Goal: Information Seeking & Learning: Learn about a topic

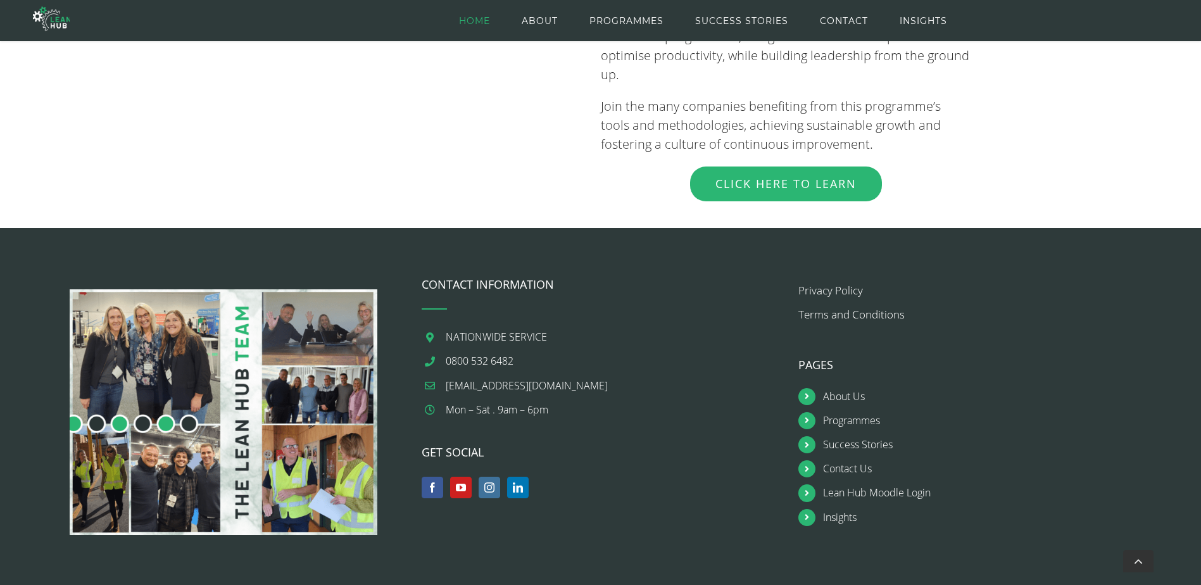
scroll to position [1470, 0]
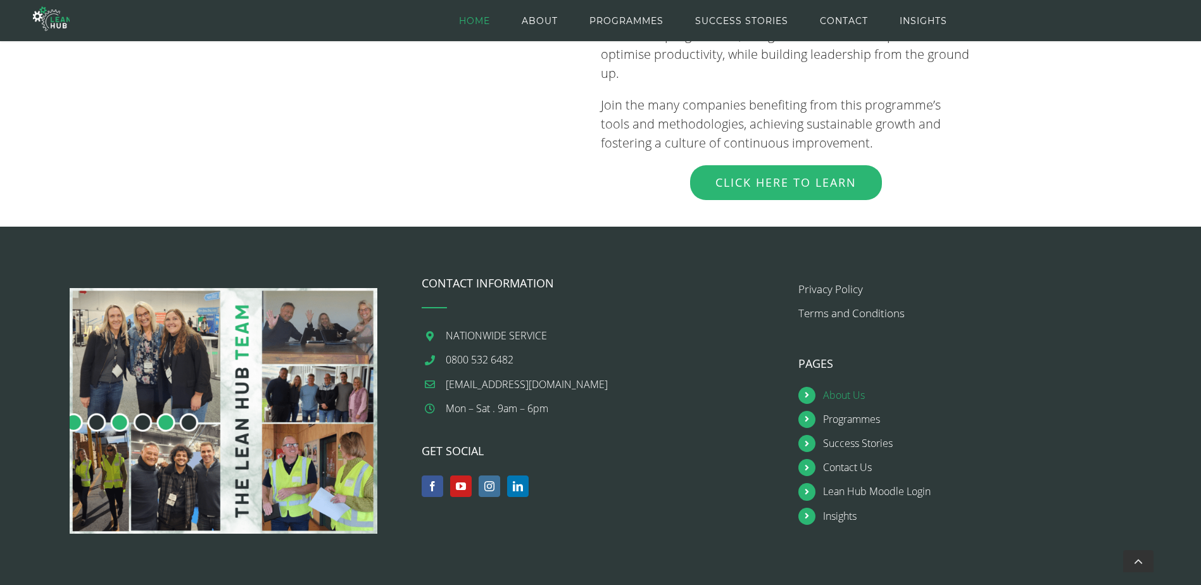
click at [849, 387] on link "About Us" at bounding box center [990, 395] width 334 height 17
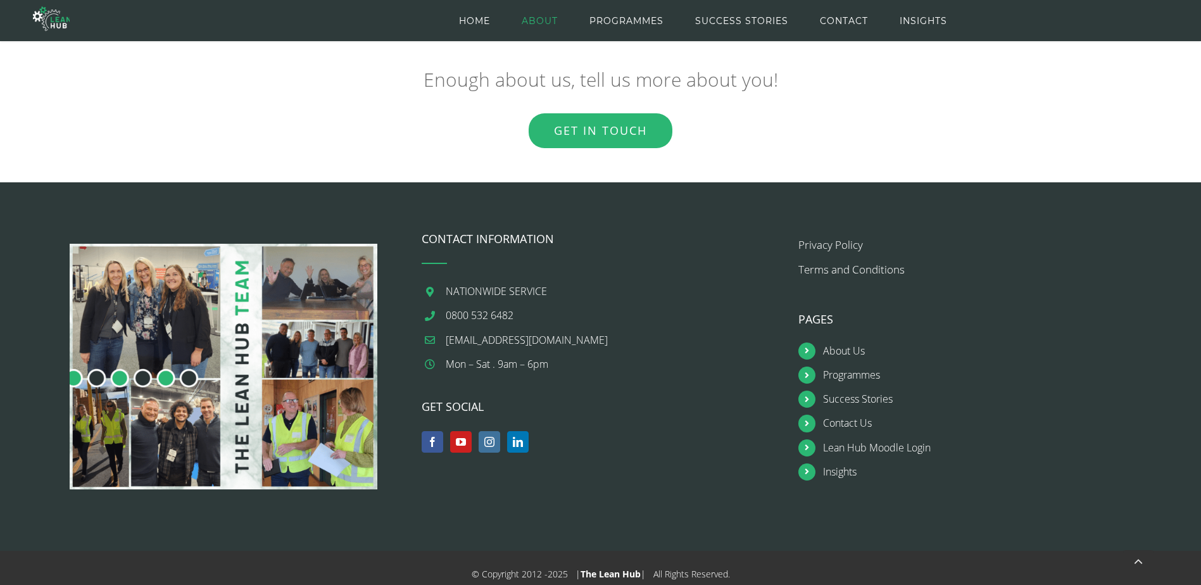
scroll to position [1853, 0]
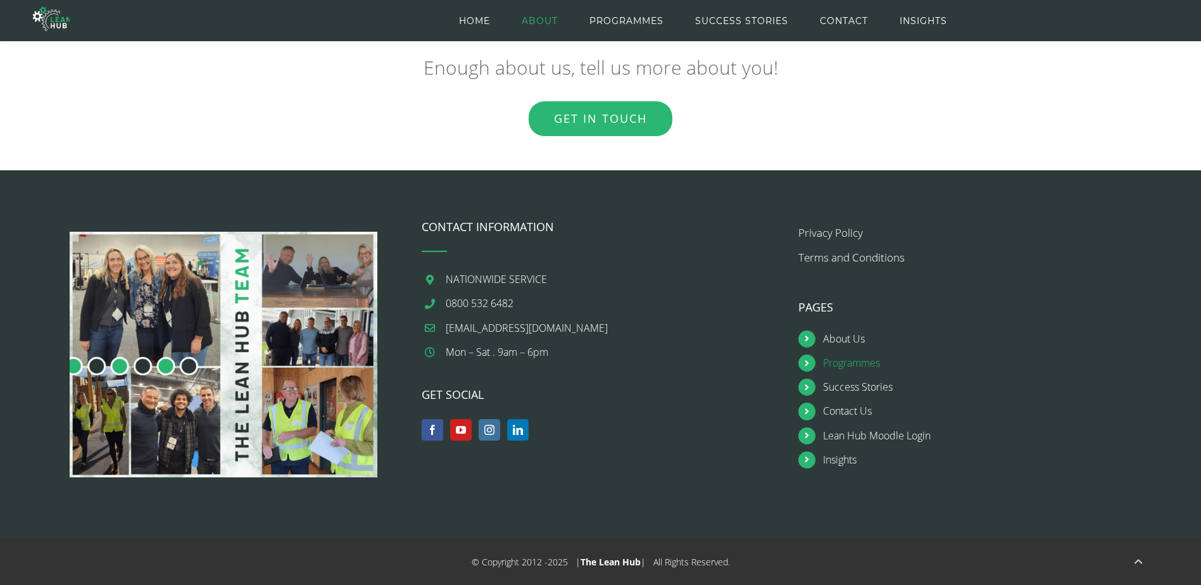
click at [854, 366] on link "Programmes" at bounding box center [990, 362] width 334 height 17
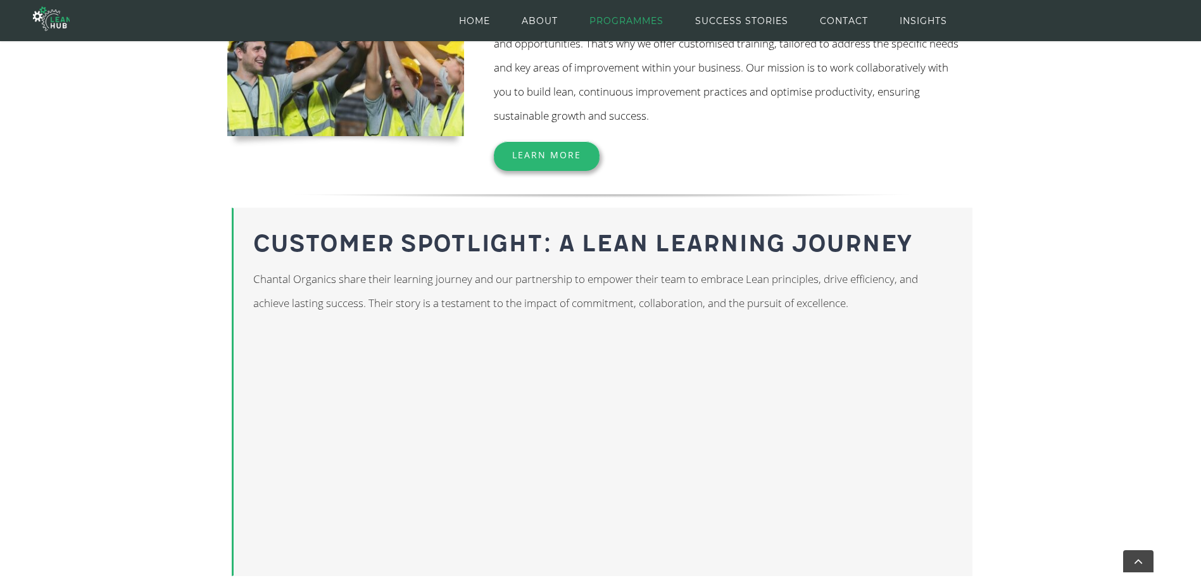
scroll to position [654, 0]
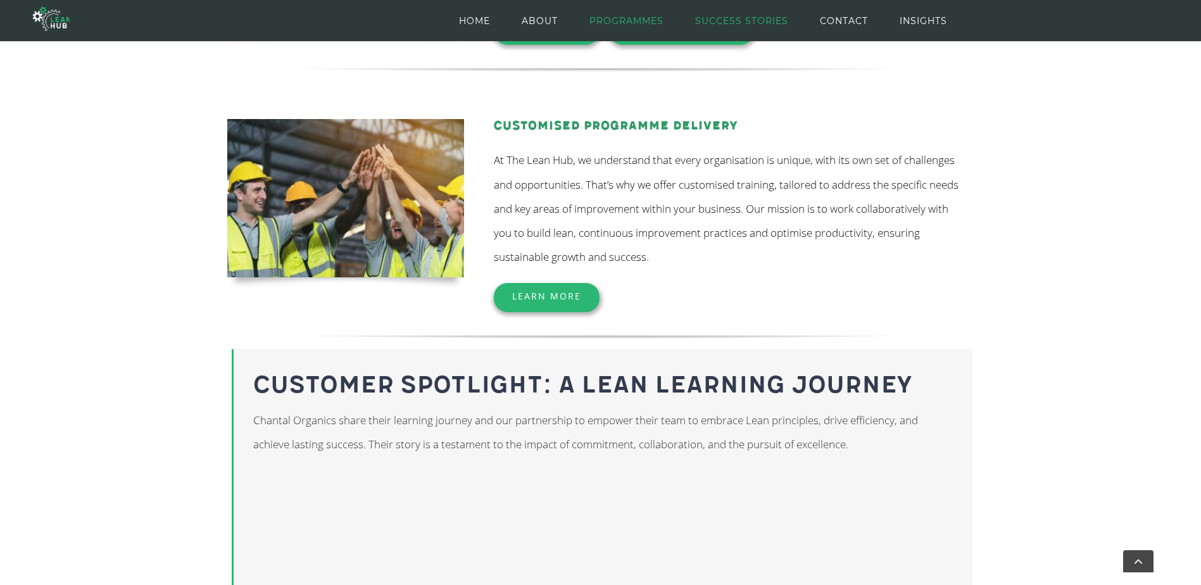
click at [759, 25] on span "SUCCESS STORIES" at bounding box center [741, 20] width 93 height 57
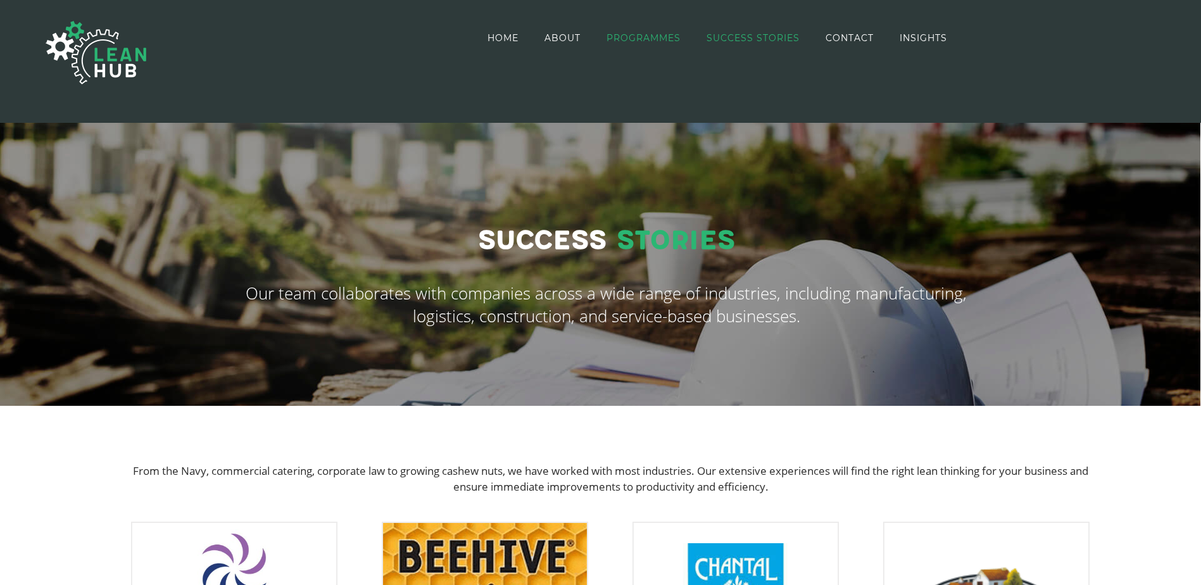
click at [659, 42] on span "PROGRAMMES" at bounding box center [643, 38] width 74 height 9
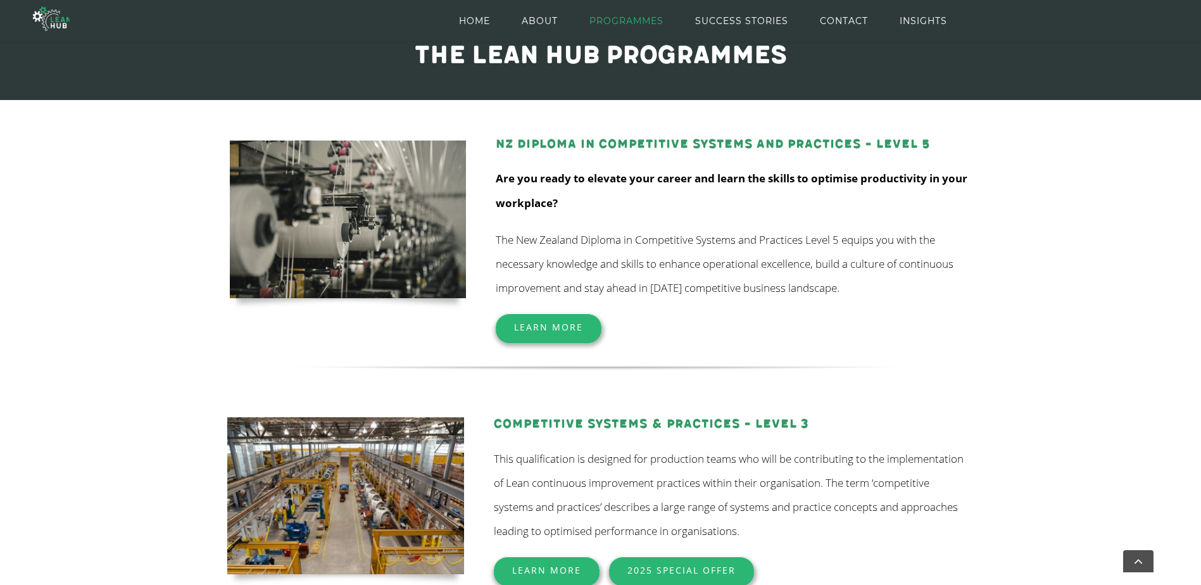
scroll to position [19, 0]
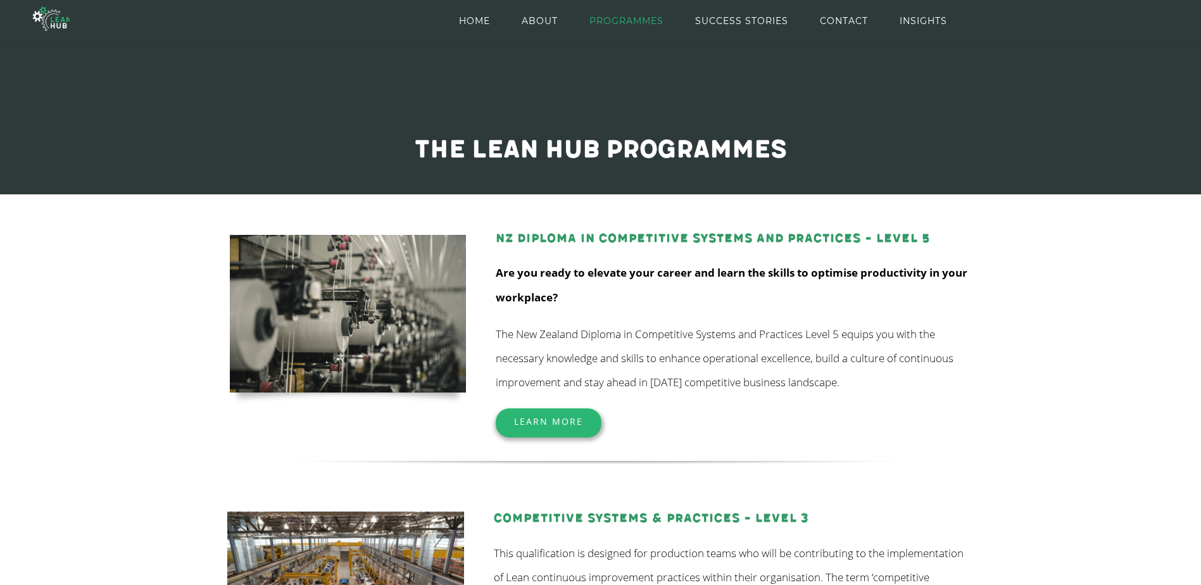
click at [555, 428] on link "Learn More" at bounding box center [549, 421] width 106 height 27
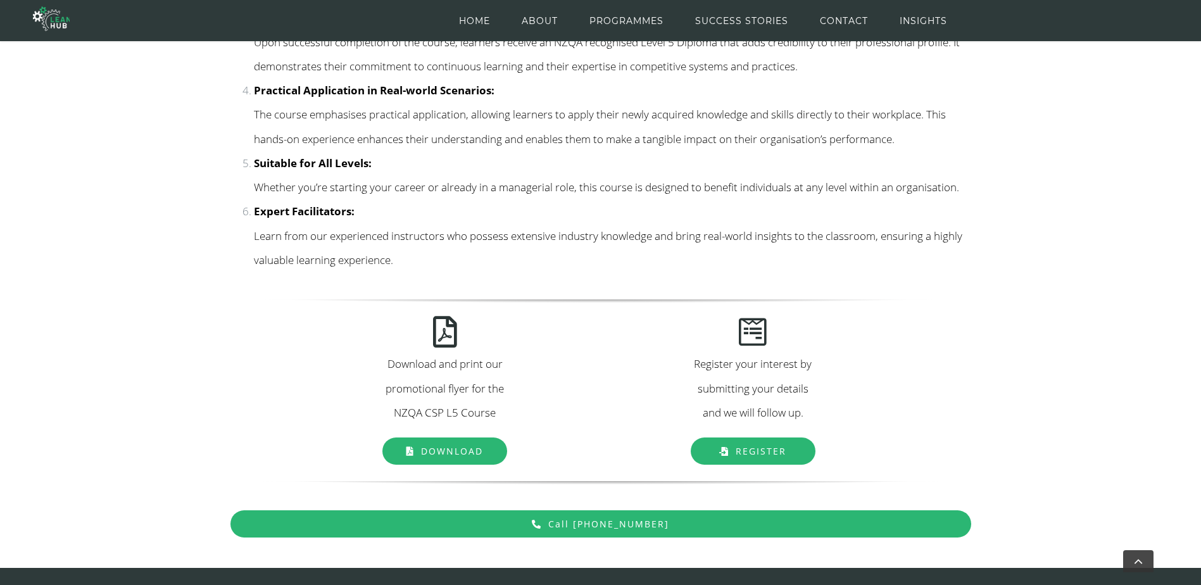
scroll to position [1528, 0]
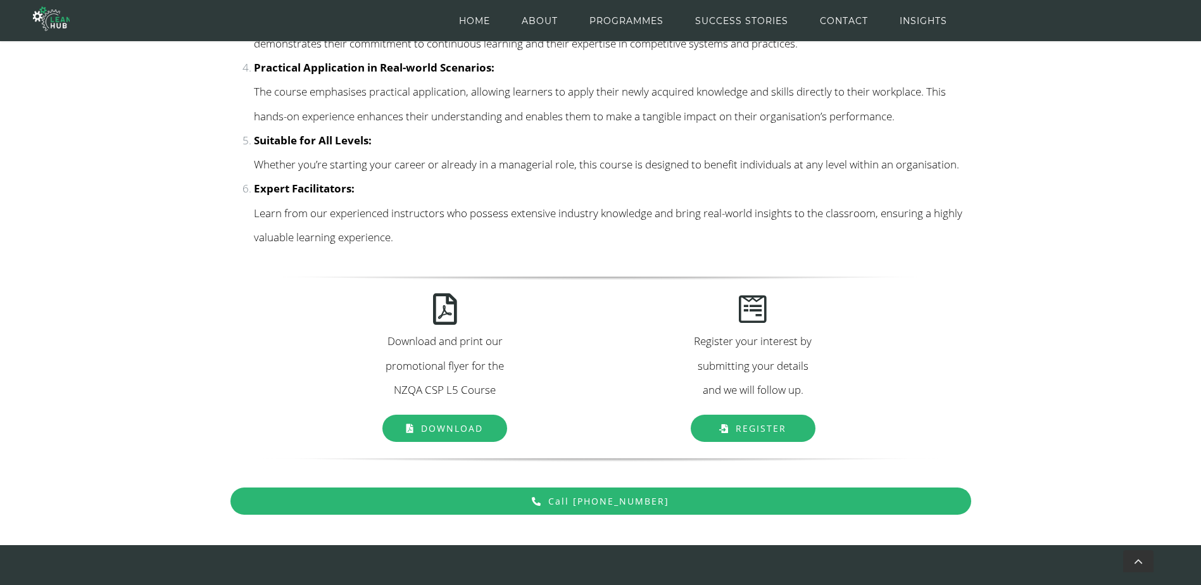
click at [468, 430] on span "Download" at bounding box center [452, 428] width 62 height 12
